Goal: Task Accomplishment & Management: Use online tool/utility

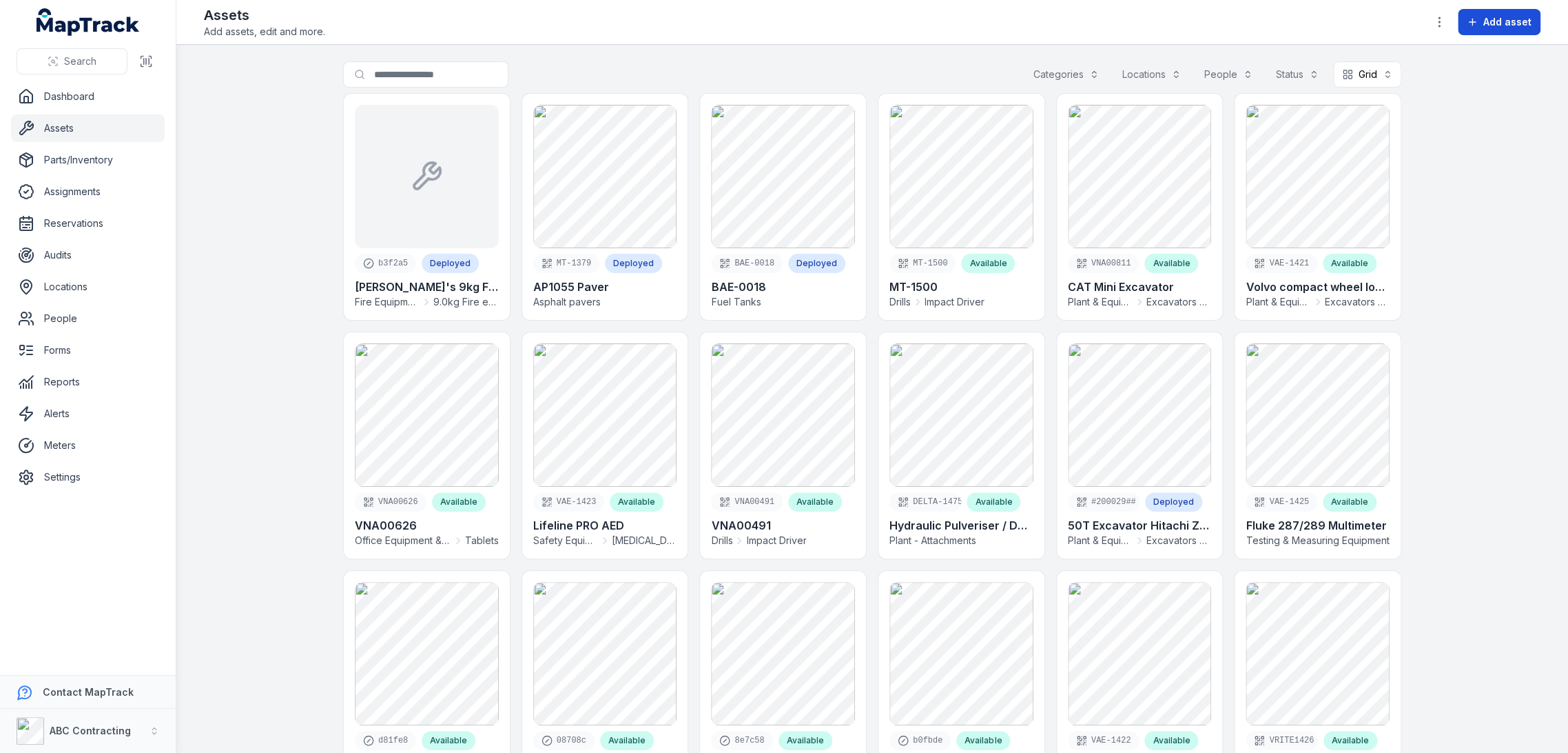
click at [1495, 26] on span "Add asset" at bounding box center [1507, 23] width 48 height 14
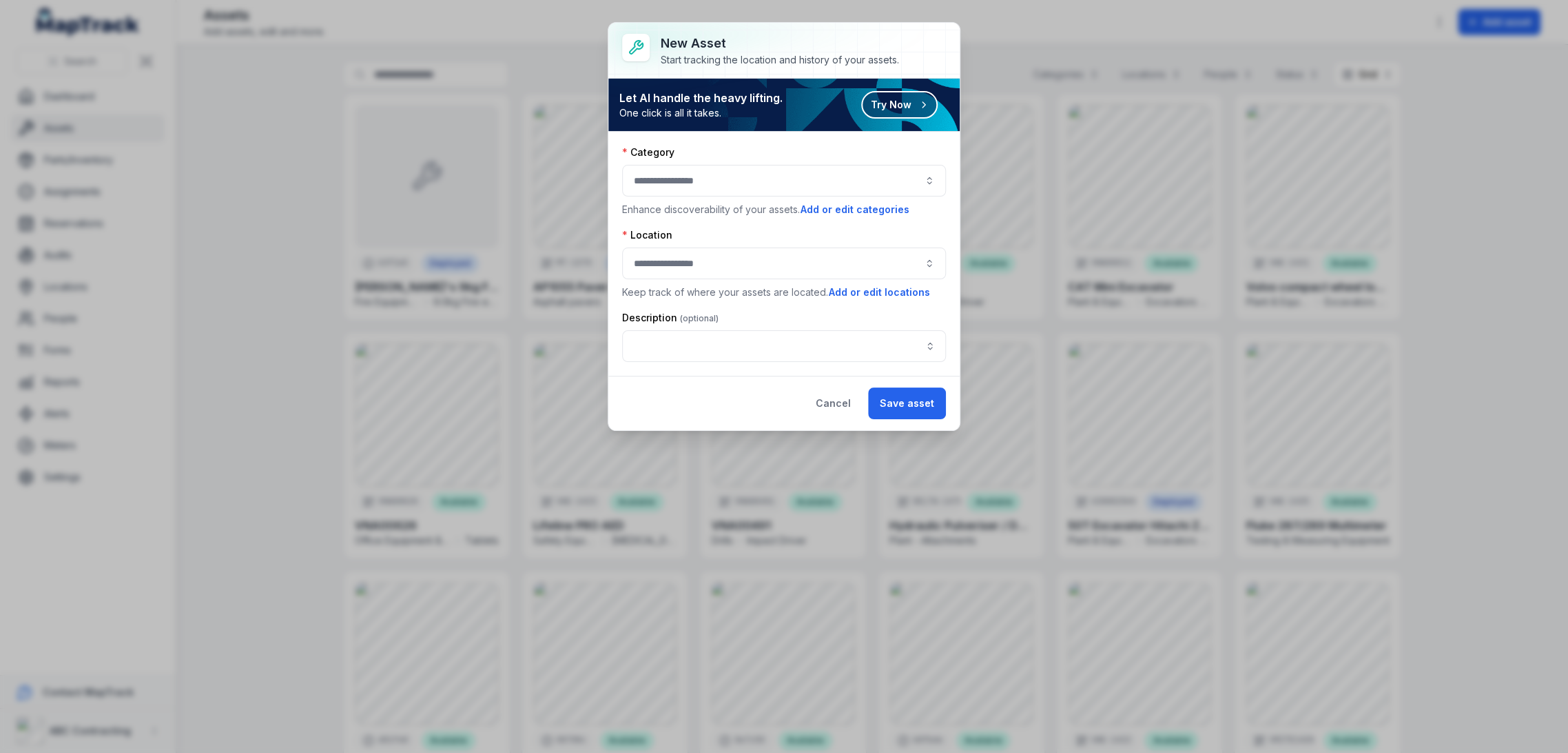
click at [895, 109] on button "Try Now" at bounding box center [899, 104] width 76 height 27
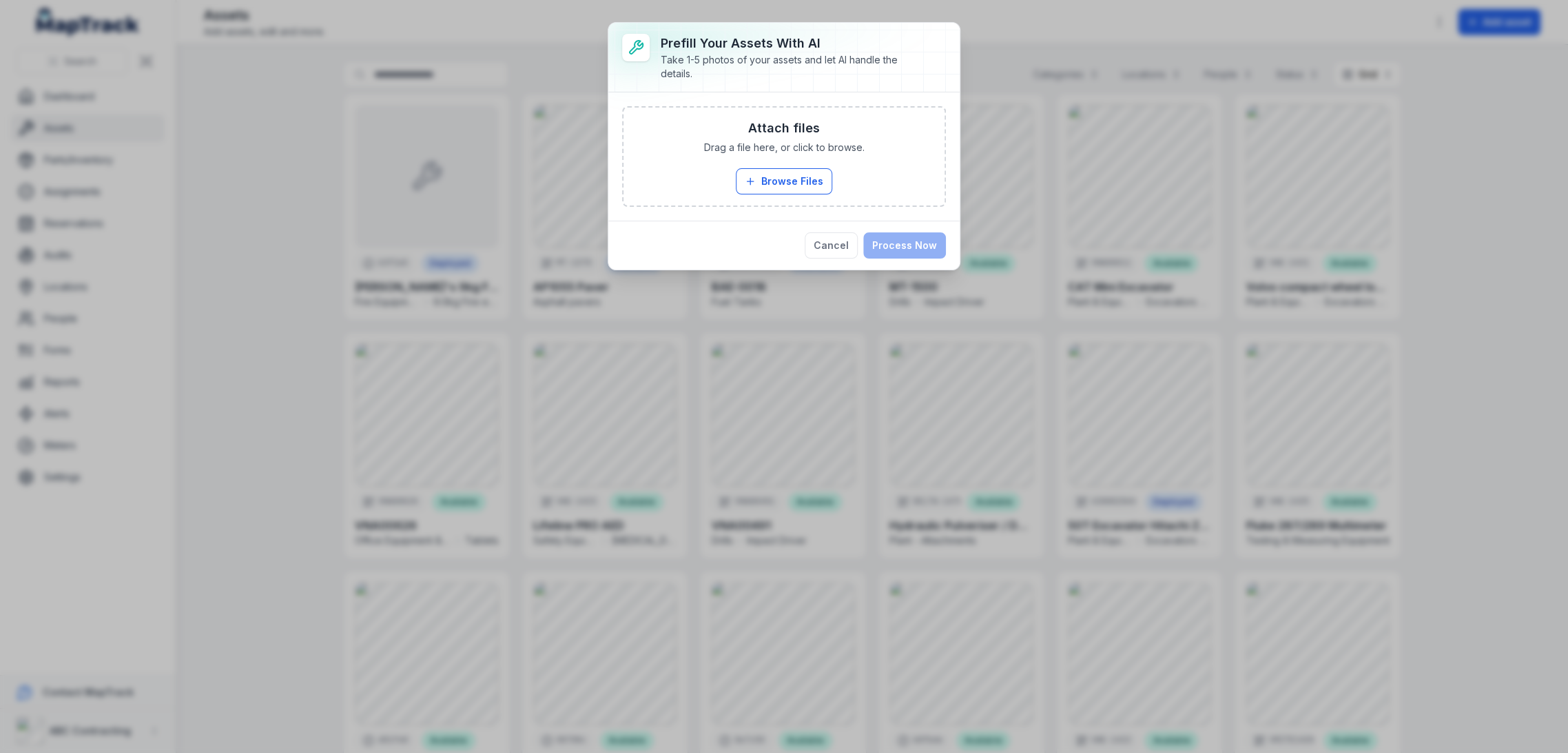
click at [662, 235] on div "Cancel Process Now" at bounding box center [784, 245] width 351 height 49
click at [1497, 177] on div "Prefill Your Assets with AI Take 1-5 photos of your assets and let AI handle th…" at bounding box center [784, 376] width 1568 height 753
click at [815, 248] on button "Cancel" at bounding box center [831, 246] width 53 height 26
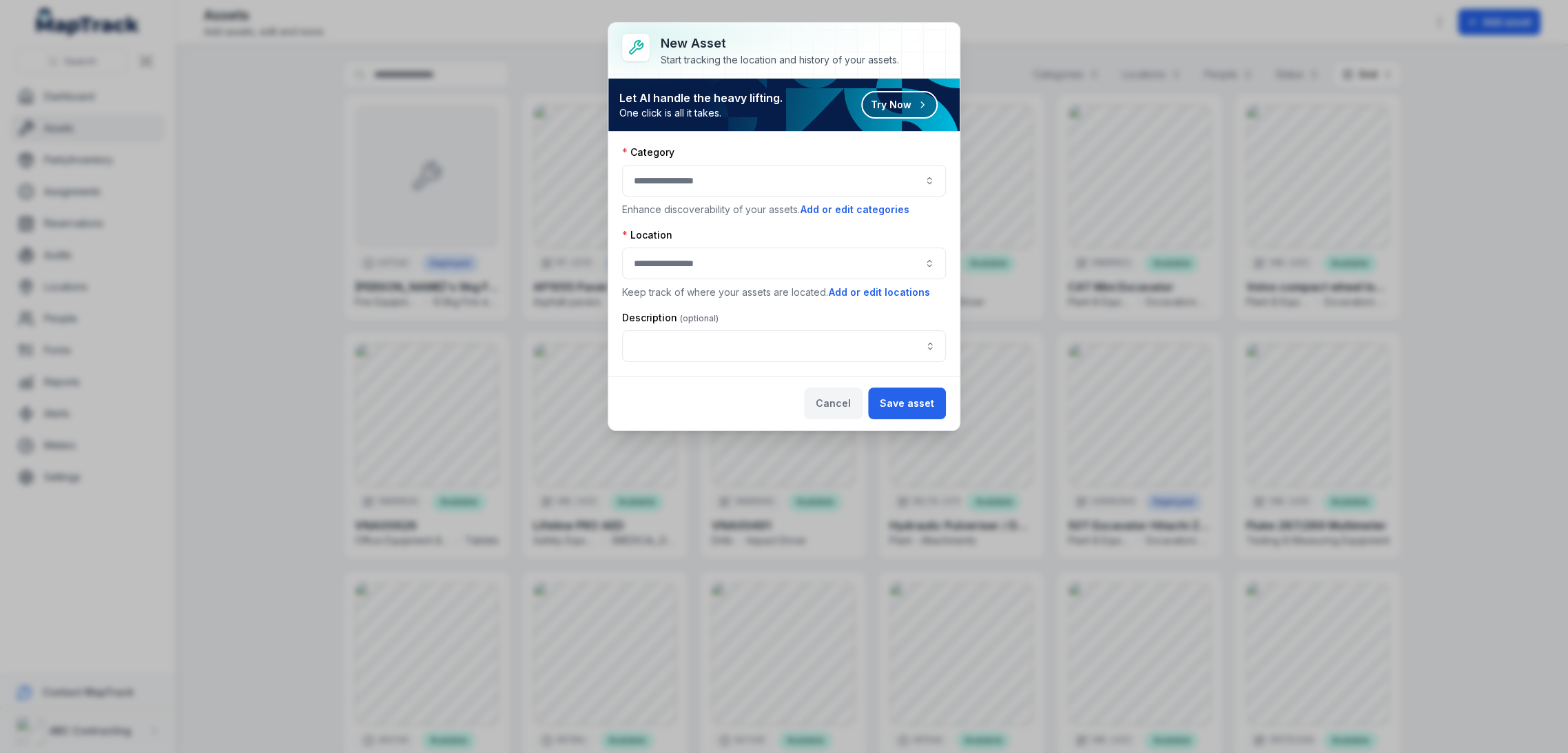
click at [844, 410] on button "Cancel" at bounding box center [833, 403] width 58 height 32
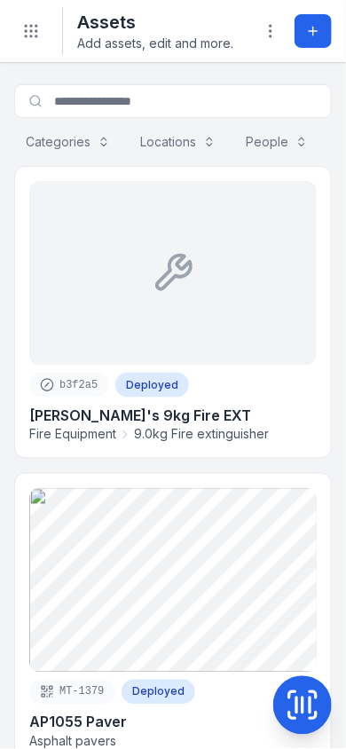
click at [316, 32] on icon at bounding box center [313, 31] width 14 height 14
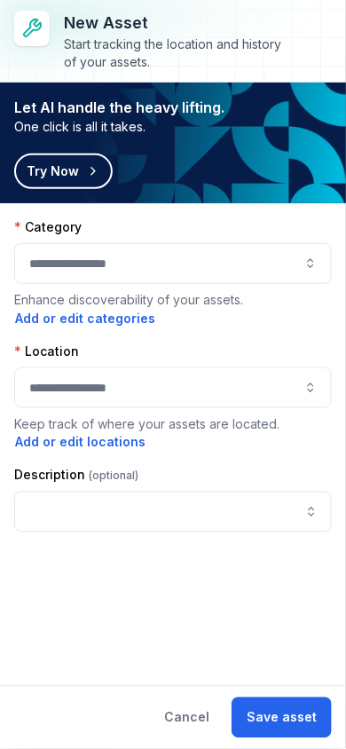
click at [75, 176] on button "Try Now" at bounding box center [63, 170] width 98 height 35
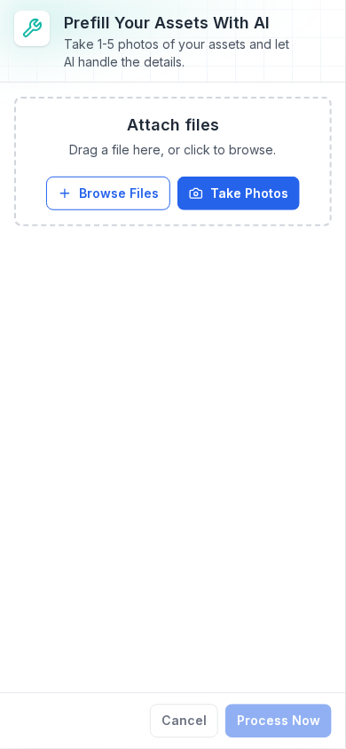
click at [188, 725] on button "Cancel" at bounding box center [184, 721] width 68 height 34
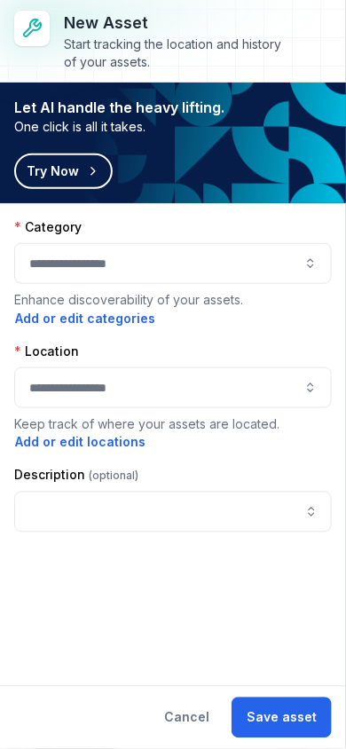
click at [185, 728] on button "Cancel" at bounding box center [186, 717] width 75 height 41
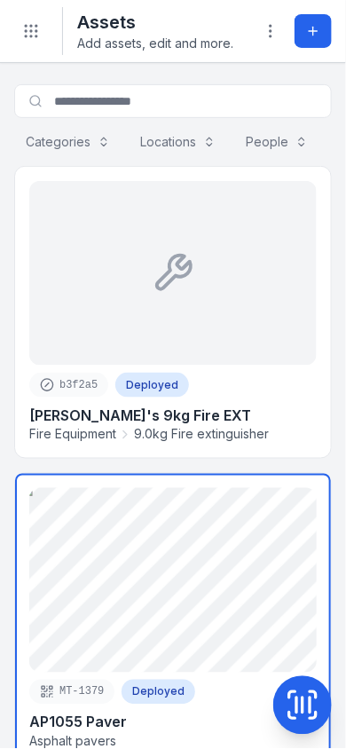
click at [234, 547] on link at bounding box center [173, 619] width 316 height 291
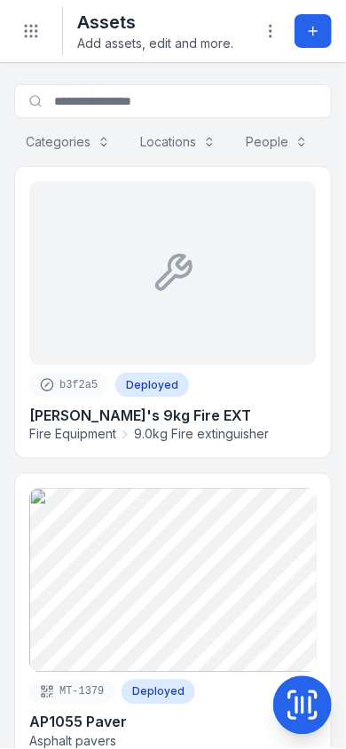
click at [293, 708] on icon at bounding box center [302, 705] width 35 height 35
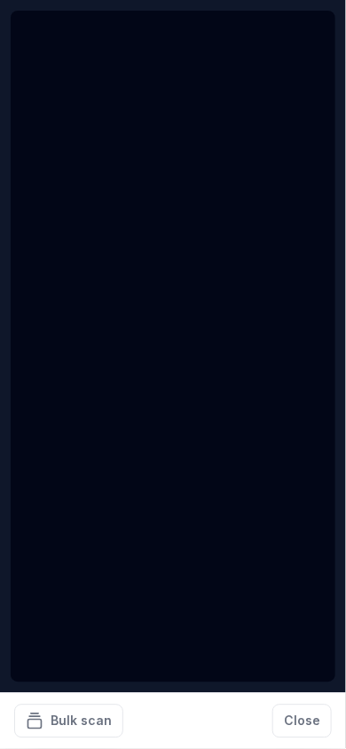
click at [300, 722] on button "Close" at bounding box center [301, 721] width 59 height 34
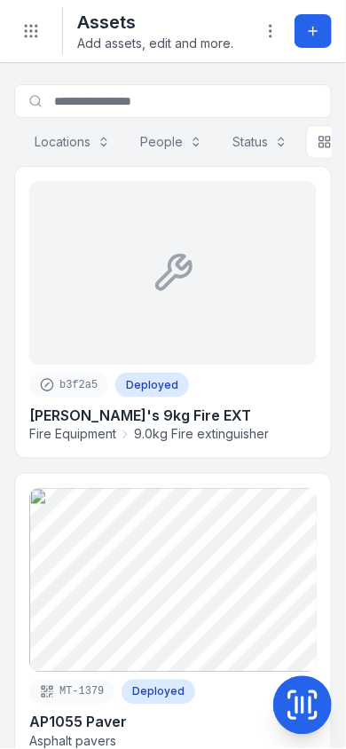
scroll to position [0, 166]
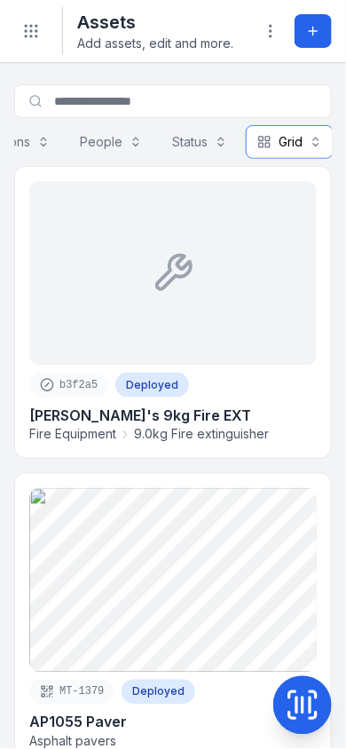
click at [268, 138] on button "Grid ****" at bounding box center [290, 142] width 88 height 34
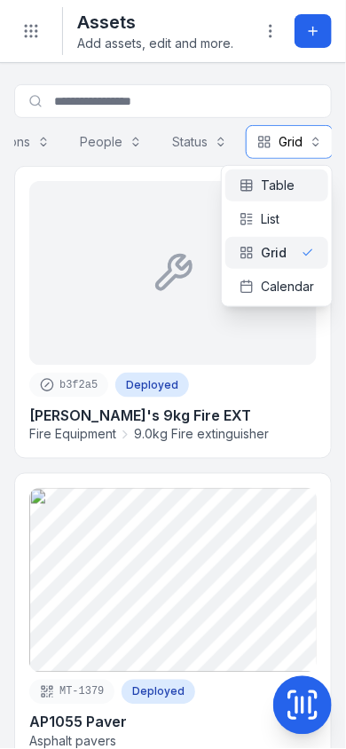
click at [304, 142] on button "Grid ****" at bounding box center [290, 142] width 88 height 34
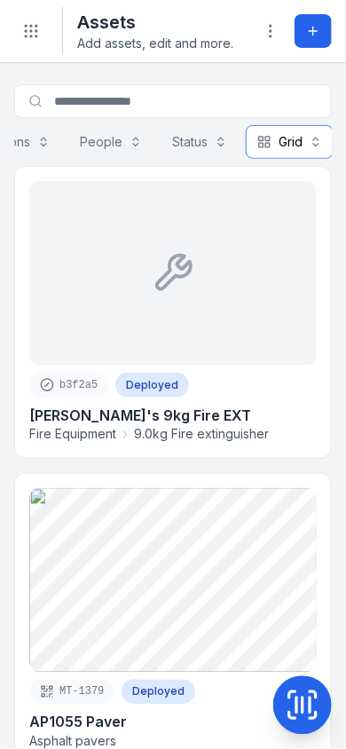
click at [303, 142] on button "Grid ****" at bounding box center [290, 142] width 88 height 34
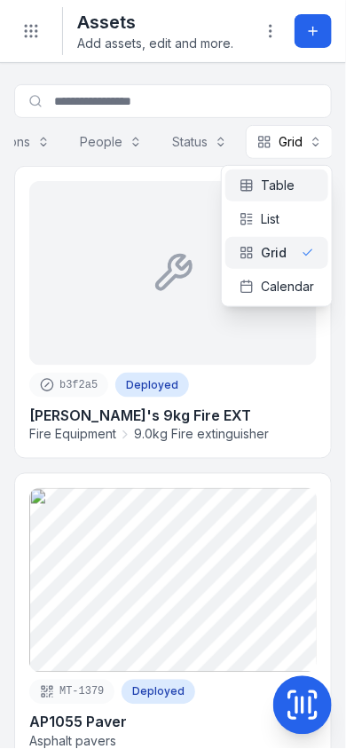
click at [265, 185] on span "Table" at bounding box center [278, 186] width 34 height 18
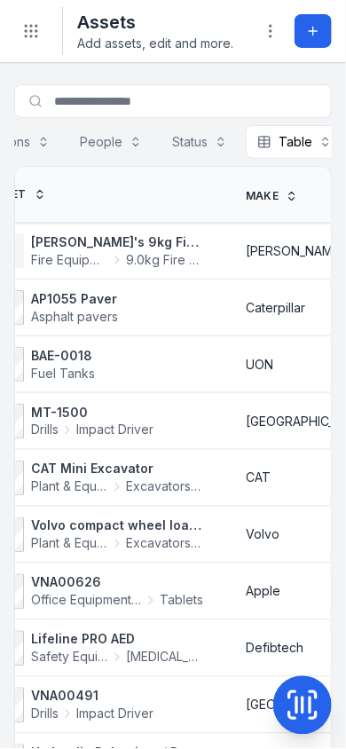
scroll to position [0, 0]
